Goal: Task Accomplishment & Management: Complete application form

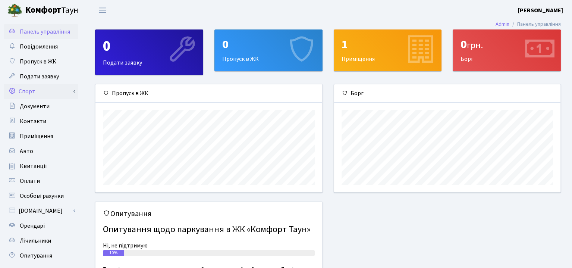
scroll to position [107, 226]
click at [48, 60] on span "Пропуск в ЖК" at bounding box center [38, 61] width 37 height 8
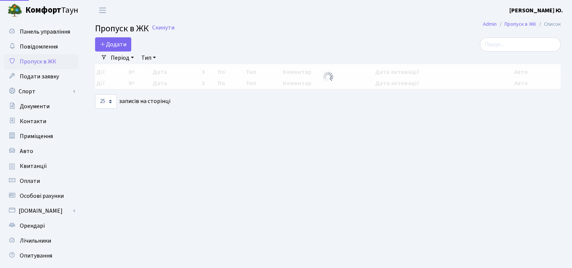
select select "25"
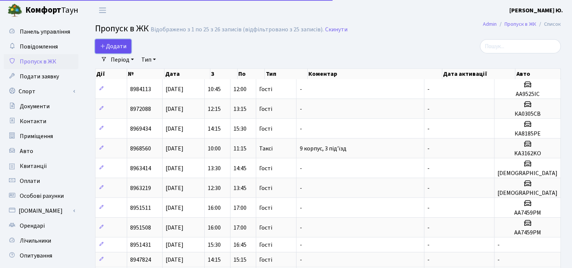
click at [115, 48] on span "Додати" at bounding box center [113, 46] width 26 height 8
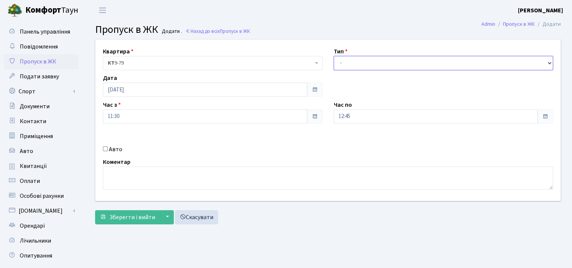
click at [349, 61] on select "- Доставка Таксі Гості Сервіс" at bounding box center [444, 63] width 220 height 14
select select "3"
click at [334, 56] on select "- Доставка Таксі Гості Сервіс" at bounding box center [444, 63] width 220 height 14
click at [286, 117] on input "11:30" at bounding box center [205, 116] width 204 height 14
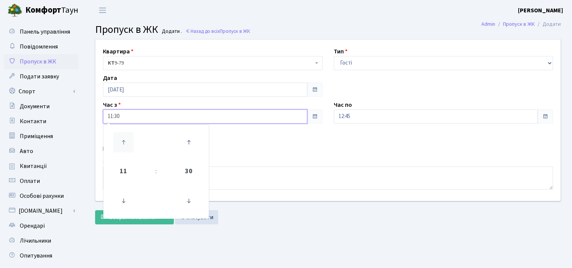
click at [125, 138] on icon at bounding box center [123, 142] width 20 height 20
click at [186, 200] on icon at bounding box center [189, 201] width 20 height 20
type input "12:00"
click at [296, 148] on div "Авто" at bounding box center [212, 149] width 231 height 9
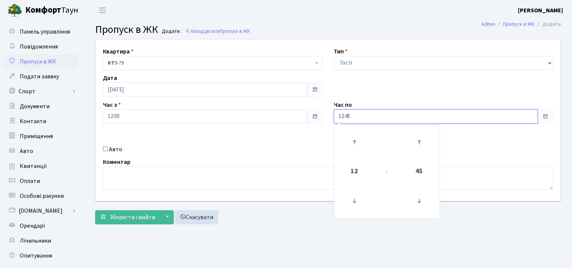
click at [387, 110] on input "12:45" at bounding box center [436, 116] width 204 height 14
click at [356, 139] on icon at bounding box center [354, 142] width 20 height 20
click at [417, 198] on icon at bounding box center [419, 201] width 20 height 20
click at [479, 141] on div "Квартира <b>КТ</b>&nbsp;&nbsp;&nbsp;&nbsp;9-79 КТ 9-79 Тип - Доставка Таксі Гос…" at bounding box center [328, 120] width 476 height 161
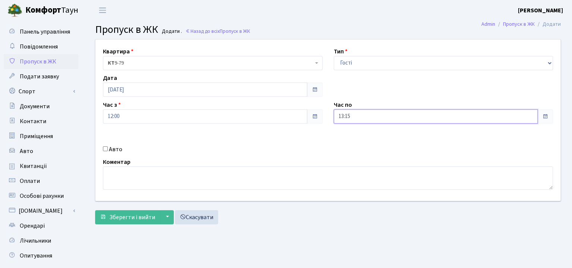
click at [396, 117] on input "13:15" at bounding box center [436, 116] width 204 height 14
click at [424, 142] on icon at bounding box center [419, 142] width 20 height 20
type input "13:30"
click at [260, 160] on div "Коментар" at bounding box center [327, 173] width 461 height 32
click at [131, 216] on span "Зберегти і вийти" at bounding box center [132, 217] width 46 height 8
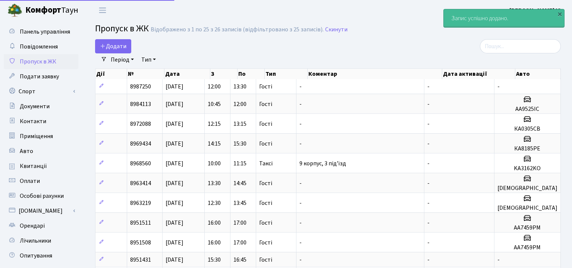
select select "25"
